Goal: Entertainment & Leisure: Consume media (video, audio)

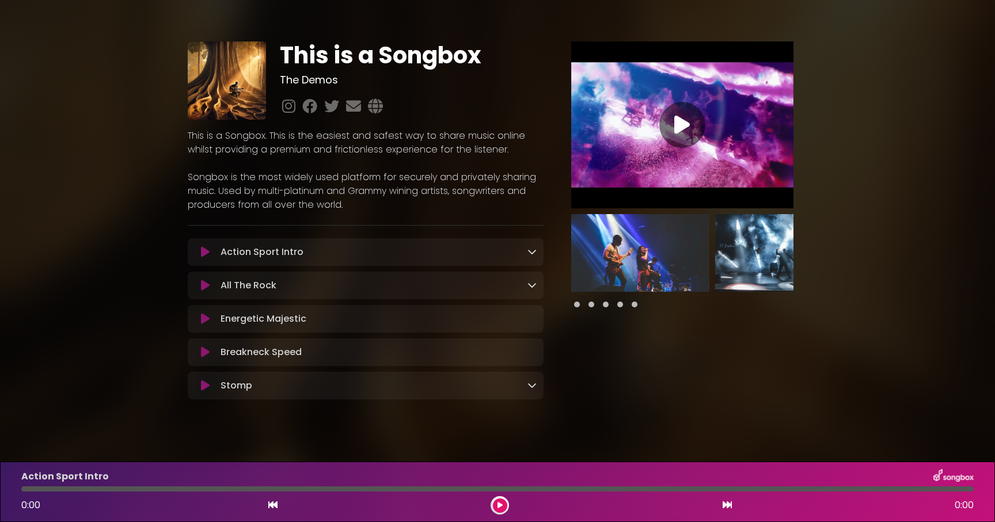
scroll to position [12, 0]
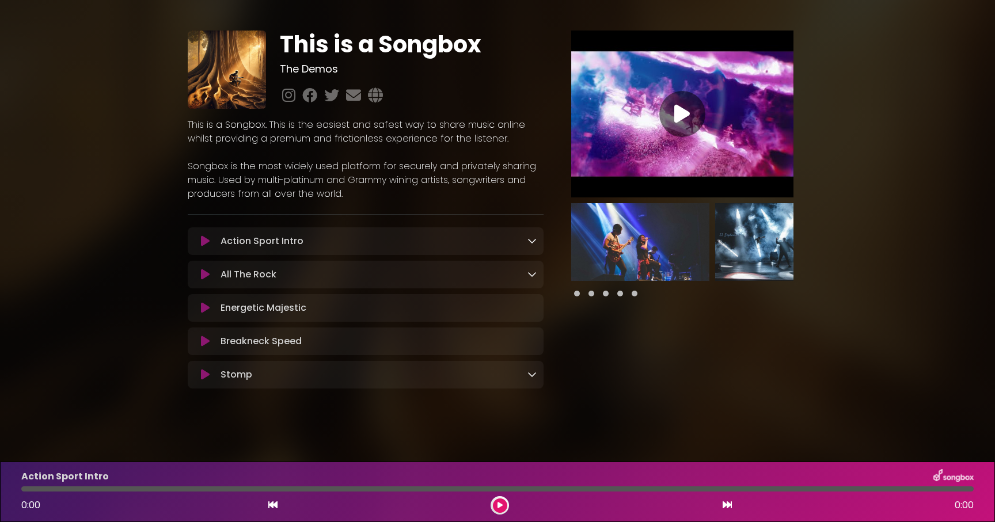
click at [527, 240] on icon at bounding box center [531, 240] width 9 height 9
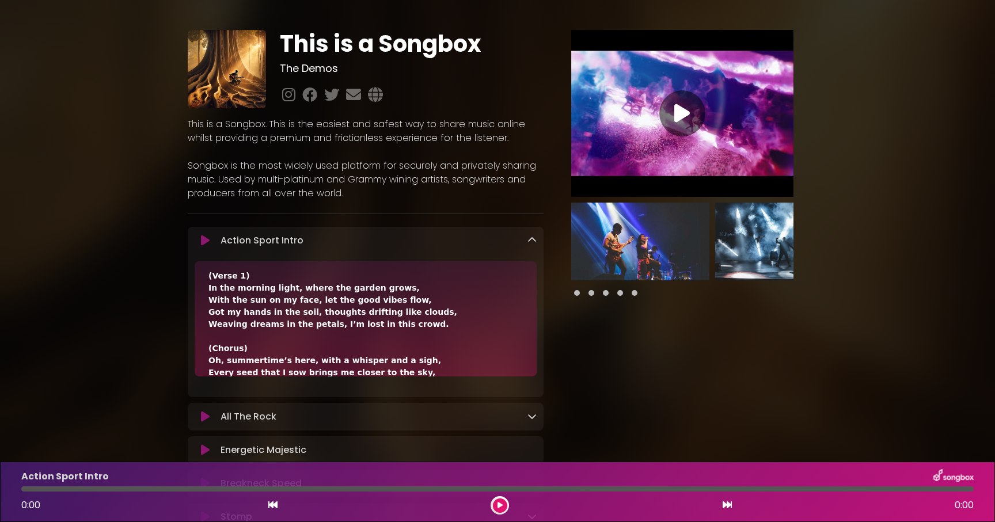
scroll to position [0, 0]
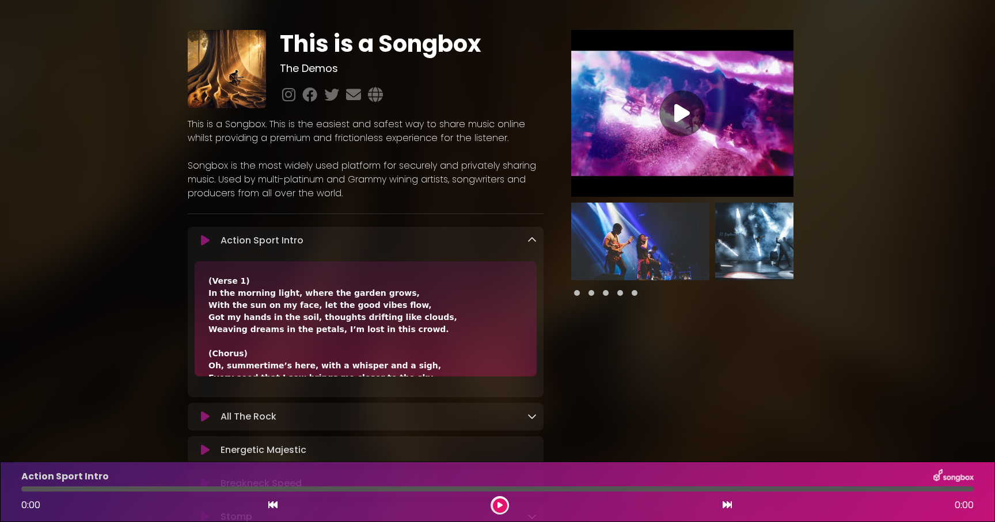
click at [531, 241] on icon at bounding box center [531, 239] width 9 height 9
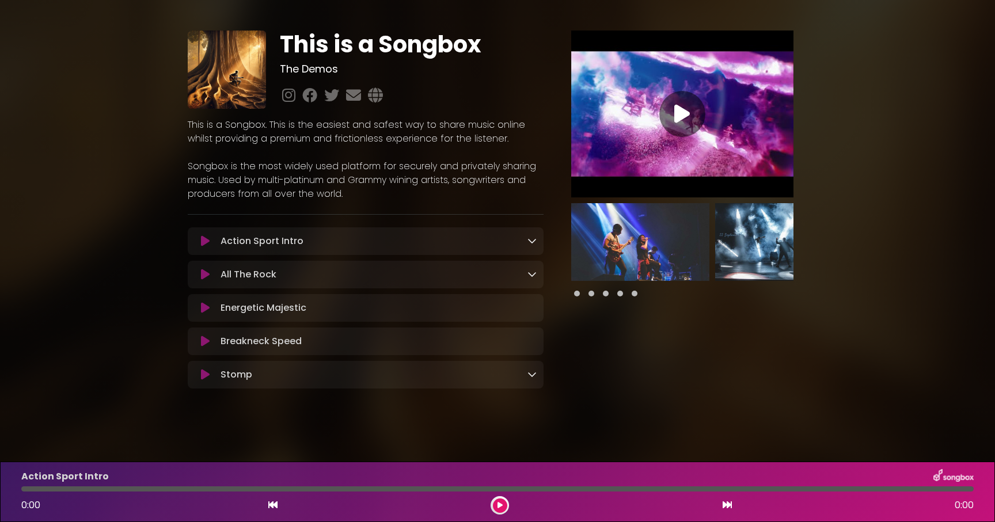
click at [531, 277] on icon at bounding box center [531, 273] width 9 height 9
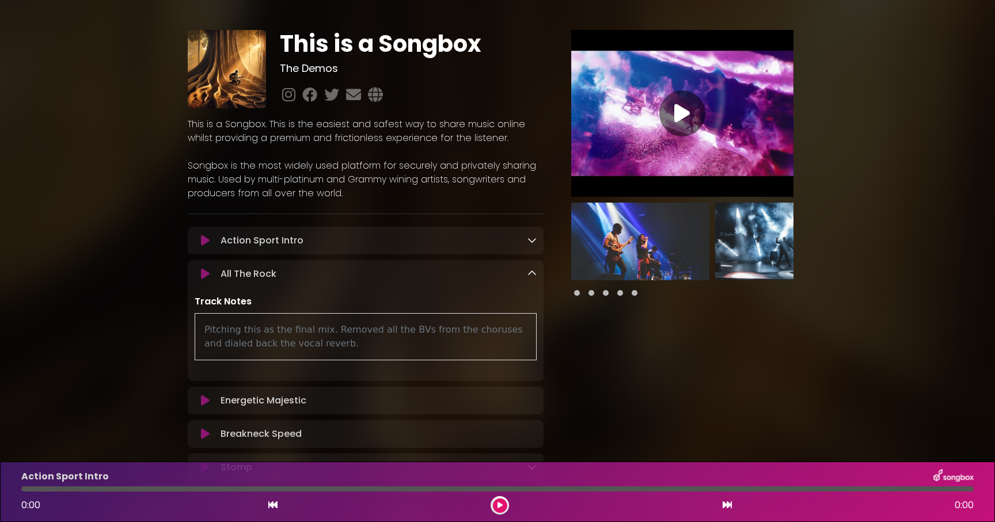
click at [531, 277] on icon at bounding box center [531, 273] width 9 height 9
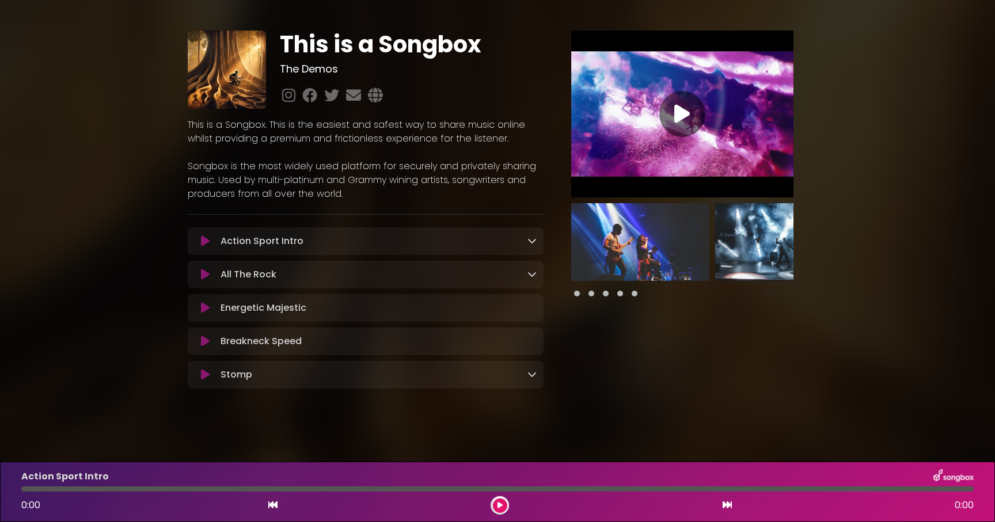
click at [512, 310] on div "Energetic Majestic Loading Track..." at bounding box center [376, 308] width 320 height 14
click at [204, 308] on icon at bounding box center [205, 308] width 9 height 12
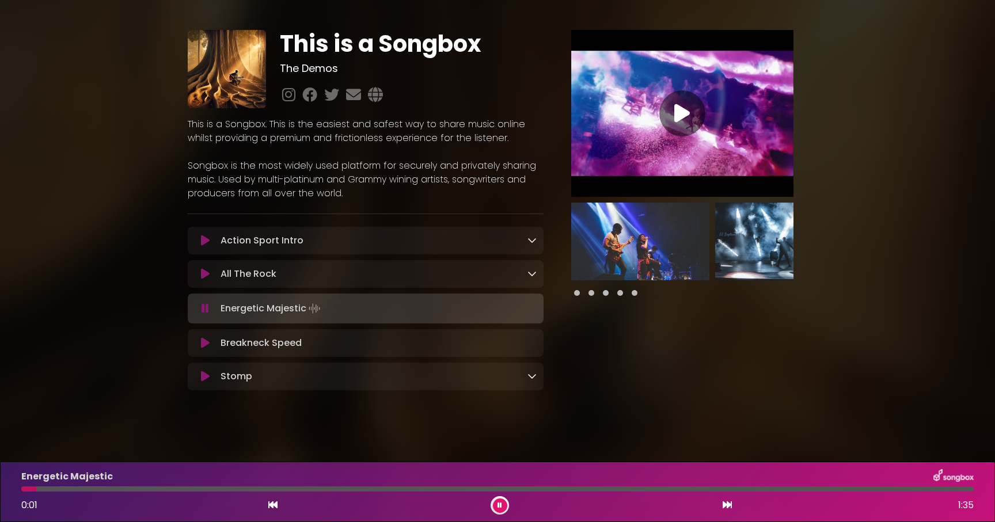
click at [205, 308] on icon at bounding box center [204, 309] width 7 height 12
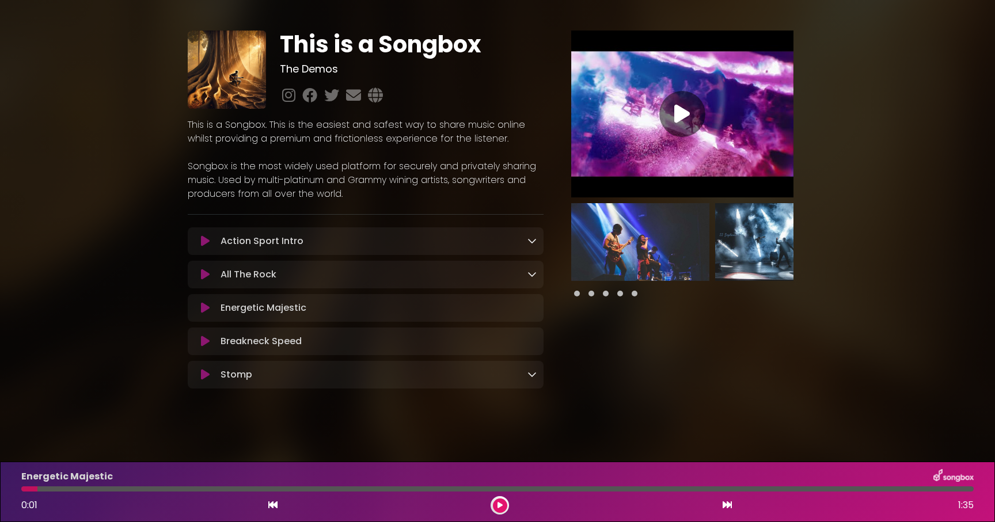
click at [531, 376] on icon at bounding box center [531, 373] width 9 height 9
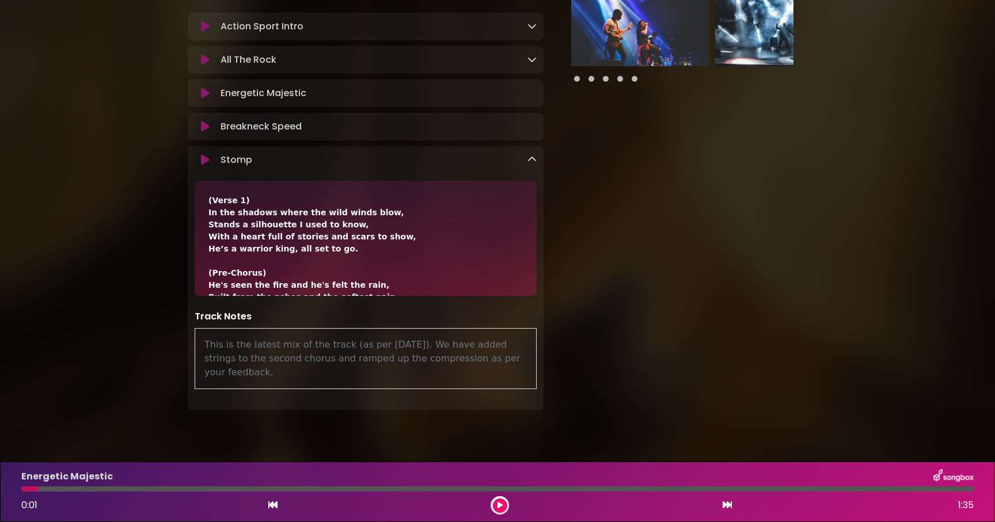
click at [534, 161] on icon at bounding box center [531, 159] width 9 height 9
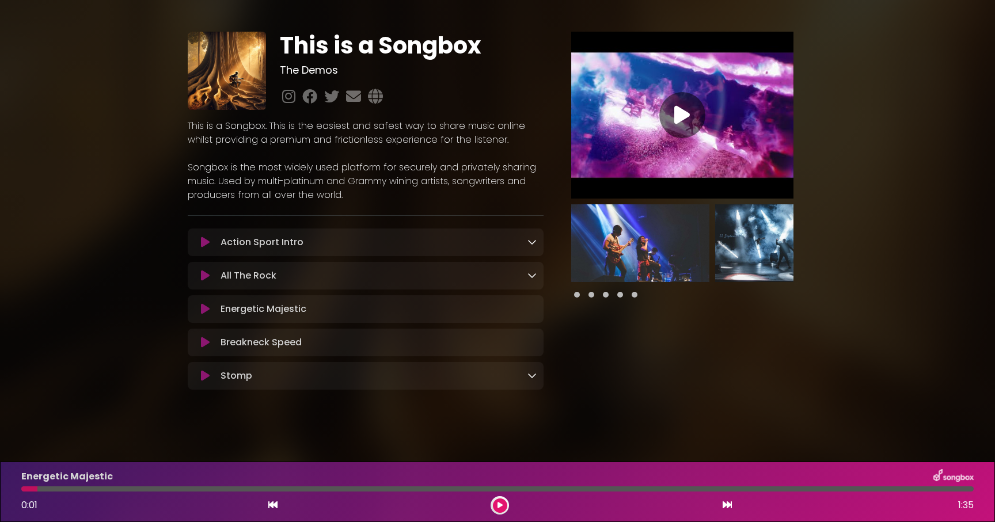
scroll to position [12, 0]
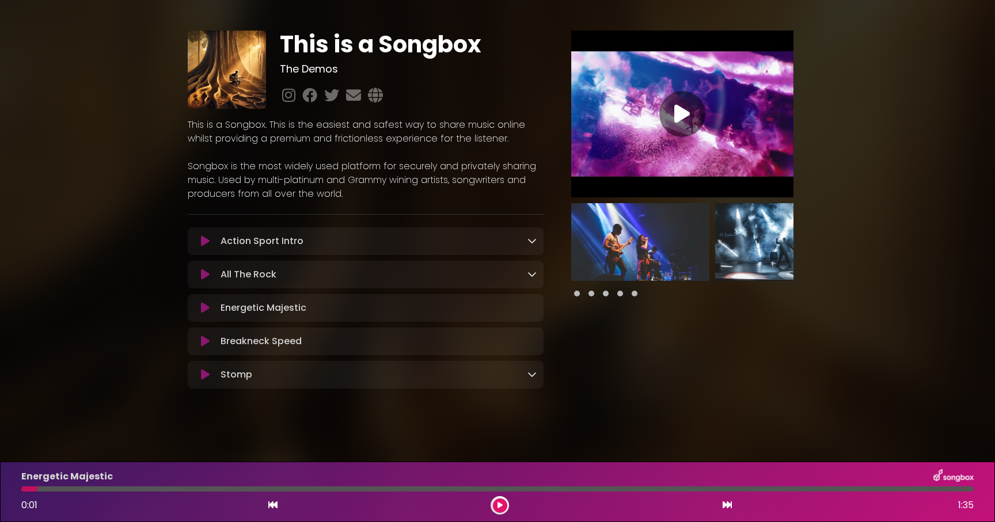
click at [89, 67] on div "This is a Songbox The Demos" at bounding box center [497, 205] width 995 height 405
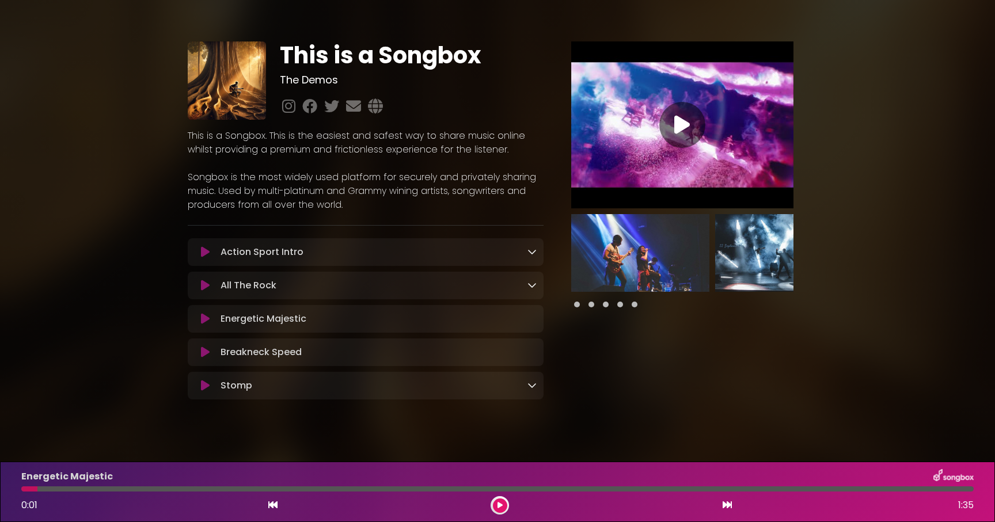
click at [575, 308] on div at bounding box center [682, 305] width 222 height 14
click at [577, 306] on span at bounding box center [577, 305] width 6 height 6
click at [589, 305] on span at bounding box center [591, 305] width 6 height 6
click at [605, 304] on span at bounding box center [606, 305] width 6 height 6
click at [617, 304] on span at bounding box center [620, 305] width 6 height 6
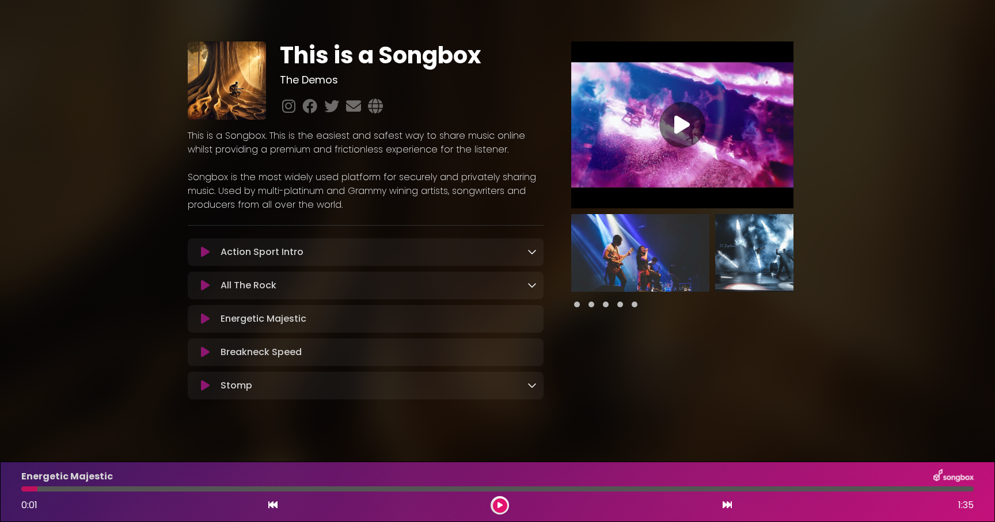
click at [621, 304] on div at bounding box center [682, 305] width 222 height 14
click at [660, 250] on img at bounding box center [640, 253] width 138 height 78
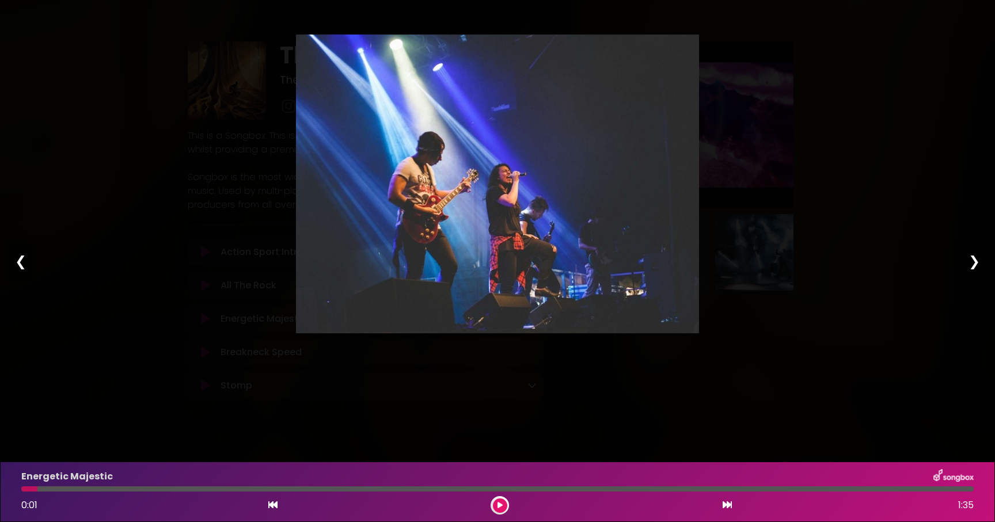
click at [978, 261] on div "❯" at bounding box center [974, 261] width 30 height 39
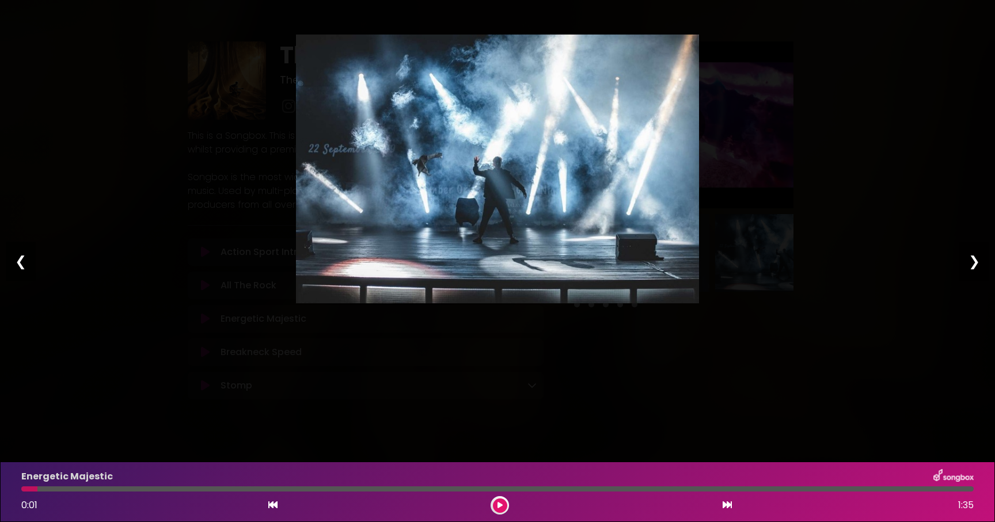
click at [978, 261] on div "❯" at bounding box center [974, 261] width 30 height 39
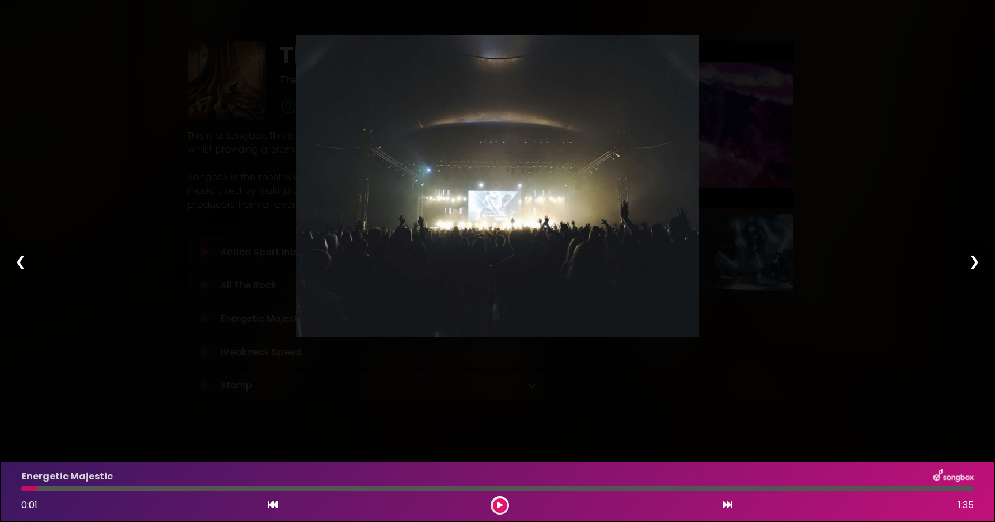
click at [978, 261] on div "❯" at bounding box center [974, 261] width 30 height 39
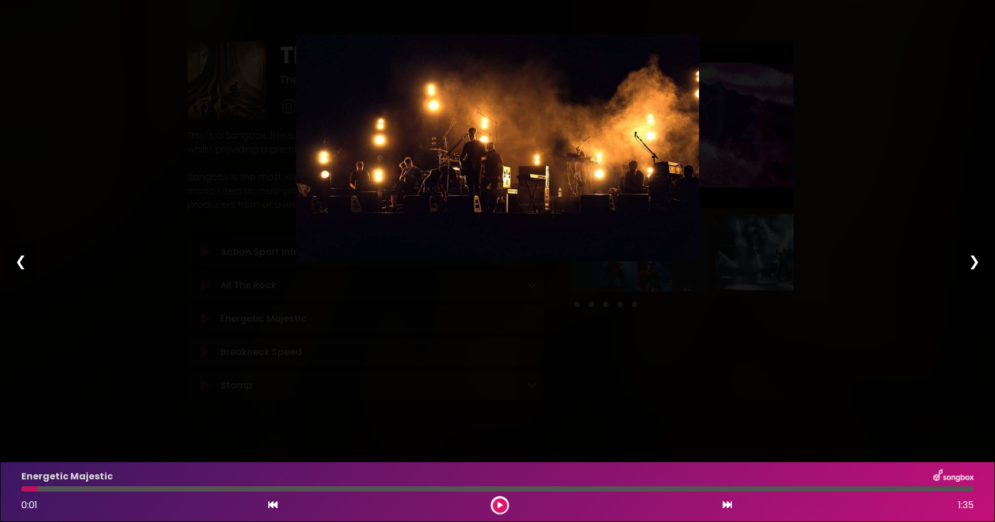
click at [978, 261] on div "❯" at bounding box center [974, 261] width 30 height 39
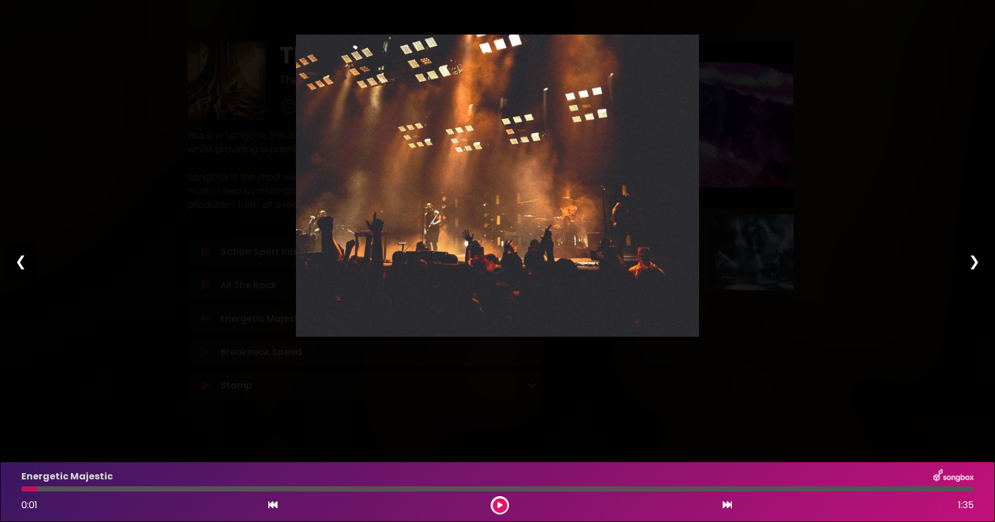
click at [978, 261] on div "❯" at bounding box center [974, 261] width 30 height 39
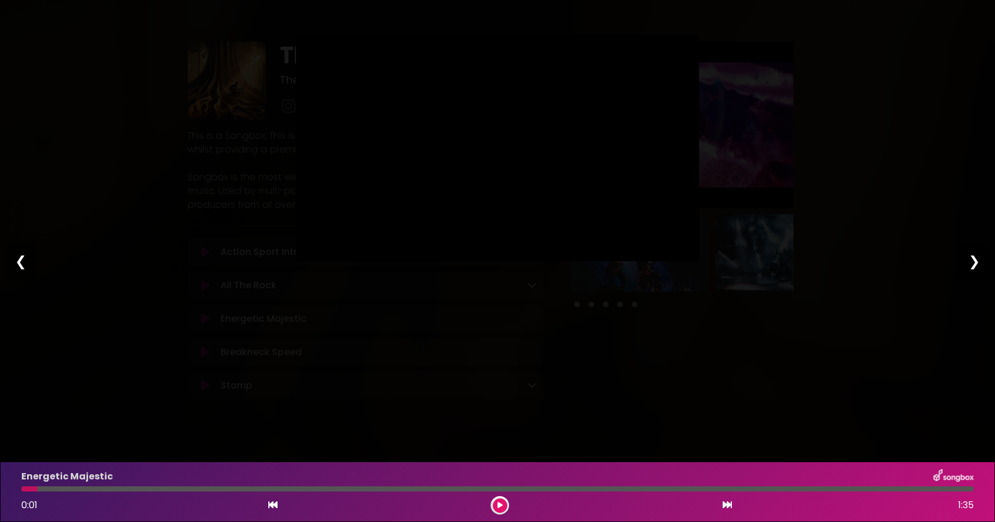
click at [978, 261] on div "❯" at bounding box center [974, 261] width 30 height 39
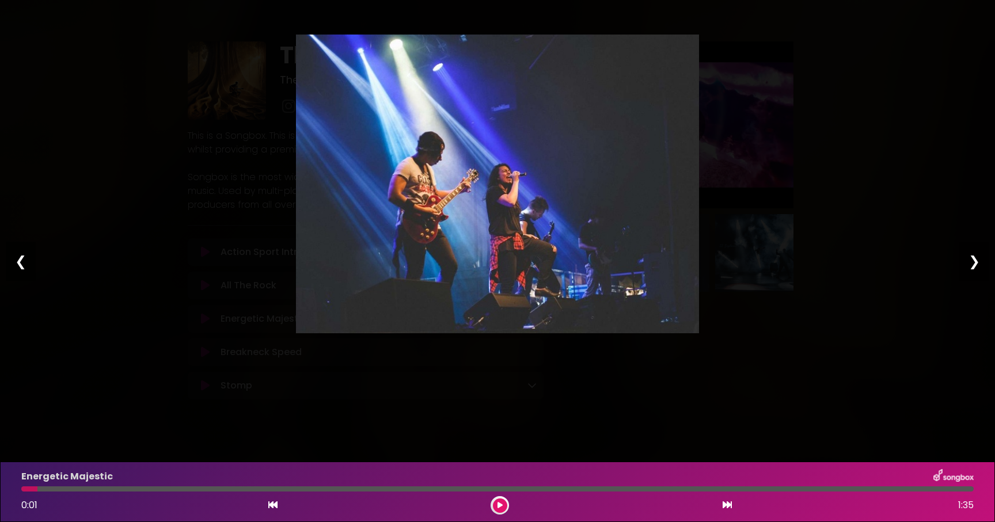
click at [917, 202] on div "Pause Play % buffered 00:00 00:00 03:21 Exit fullscreen Enter fullscreen Play ❮…" at bounding box center [497, 261] width 995 height 522
